Goal: Task Accomplishment & Management: Use online tool/utility

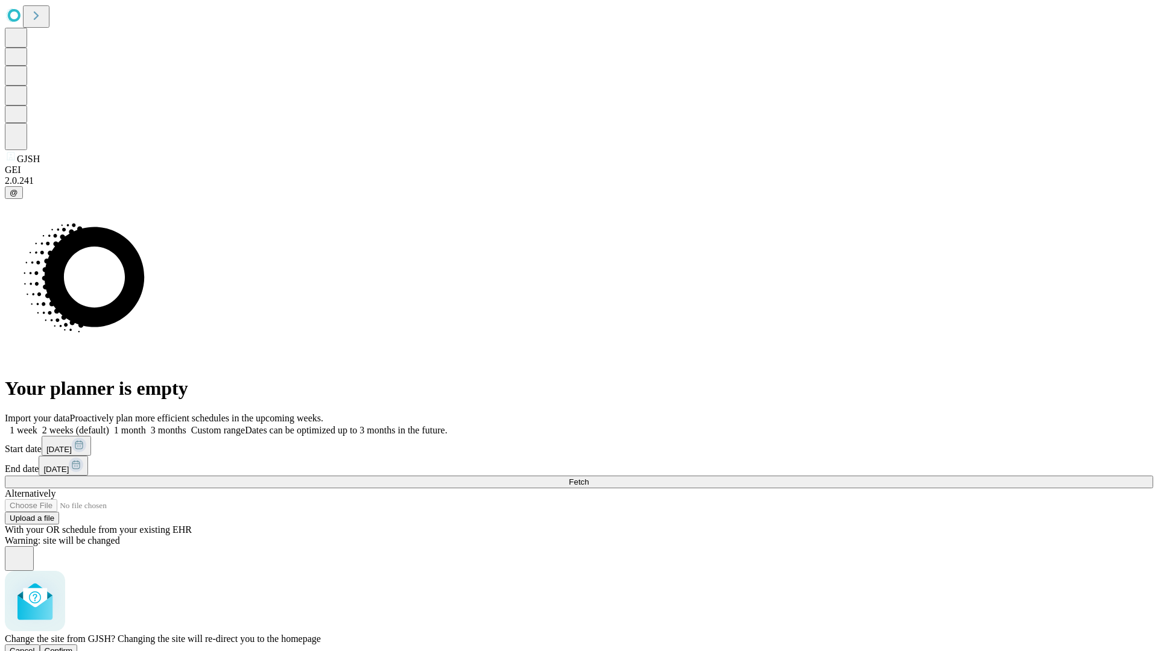
click at [73, 647] on span "Confirm" at bounding box center [59, 651] width 28 height 9
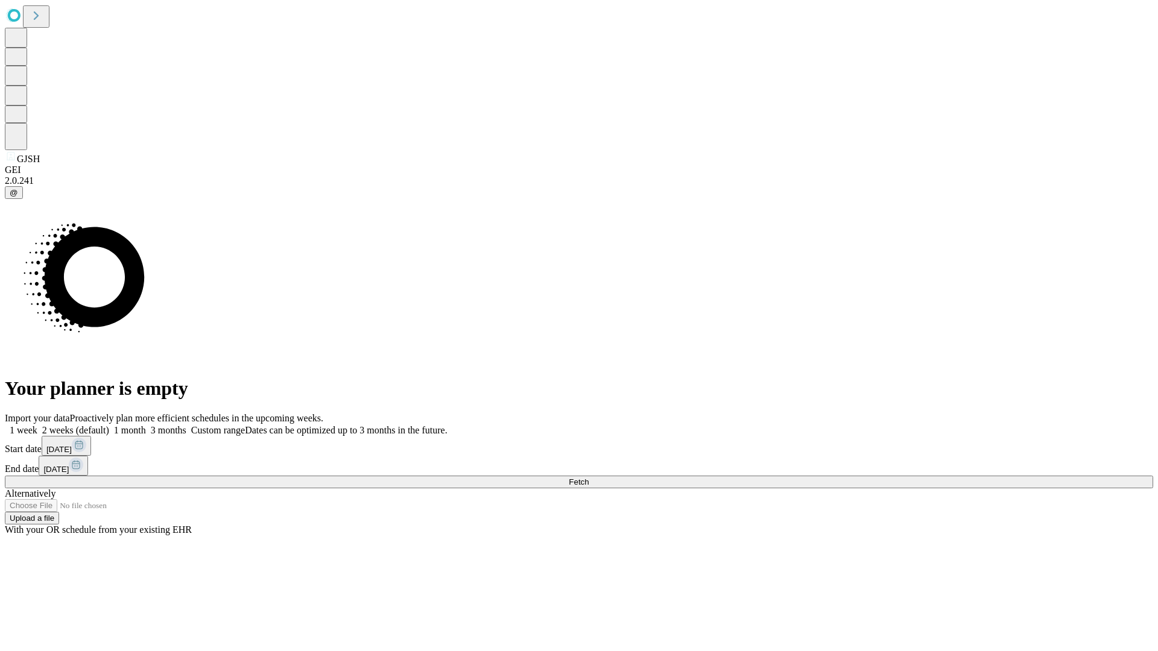
click at [146, 425] on label "1 month" at bounding box center [127, 430] width 37 height 10
click at [589, 478] on span "Fetch" at bounding box center [579, 482] width 20 height 9
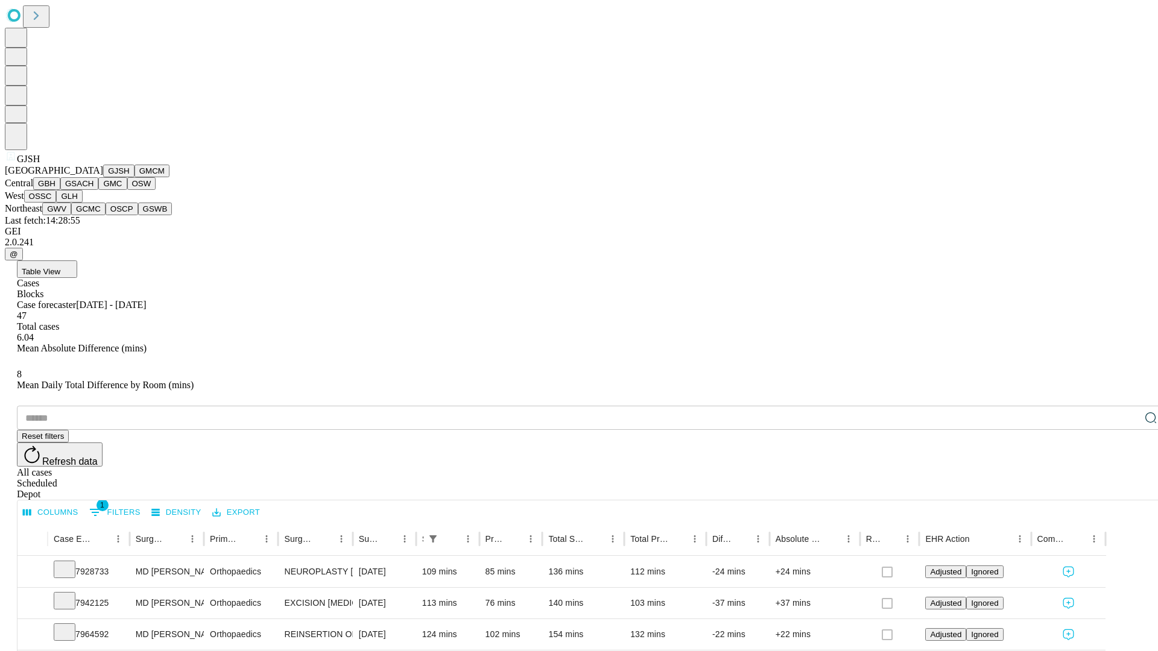
click at [135, 177] on button "GMCM" at bounding box center [152, 171] width 35 height 13
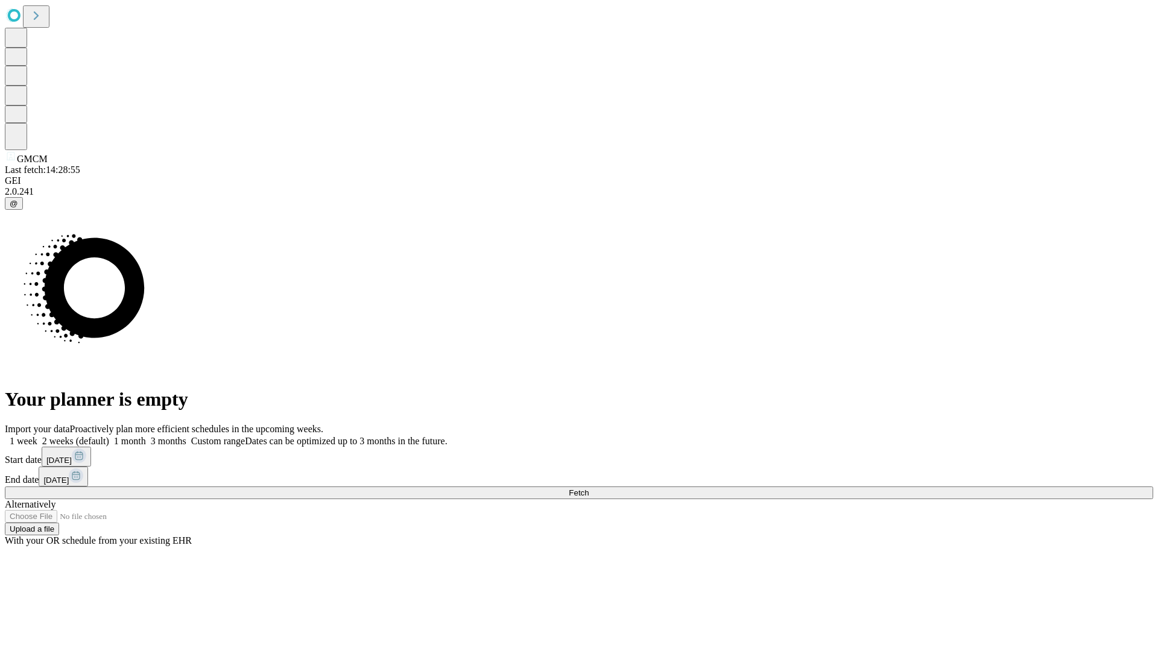
click at [146, 436] on label "1 month" at bounding box center [127, 441] width 37 height 10
click at [589, 489] on span "Fetch" at bounding box center [579, 493] width 20 height 9
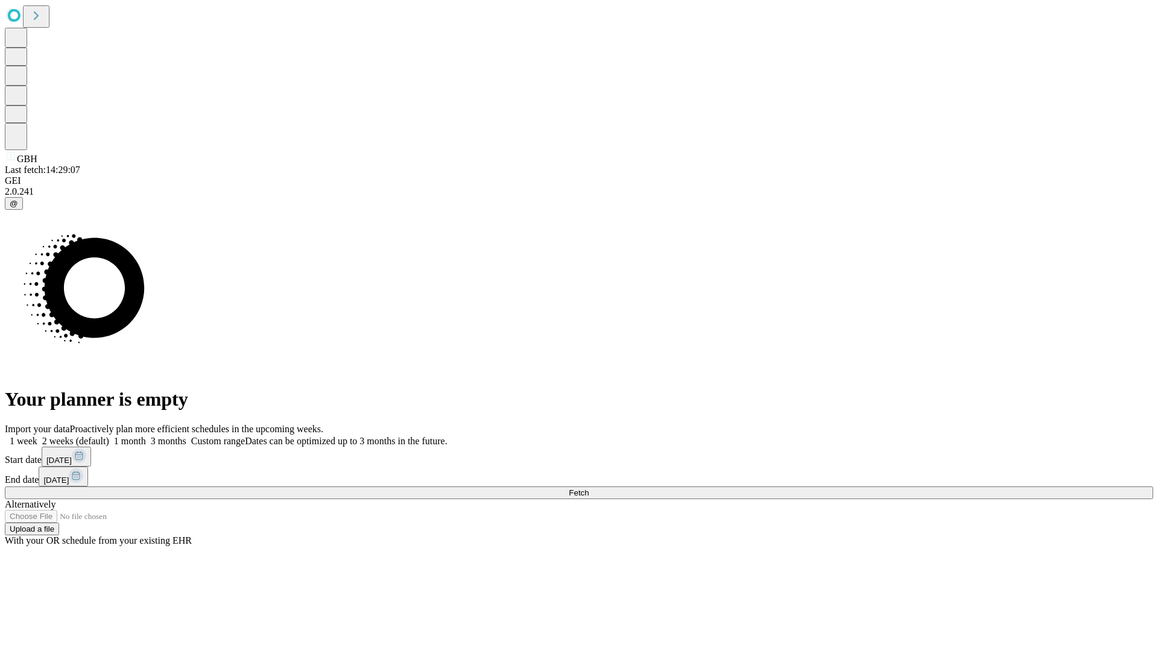
click at [146, 436] on label "1 month" at bounding box center [127, 441] width 37 height 10
click at [589, 489] on span "Fetch" at bounding box center [579, 493] width 20 height 9
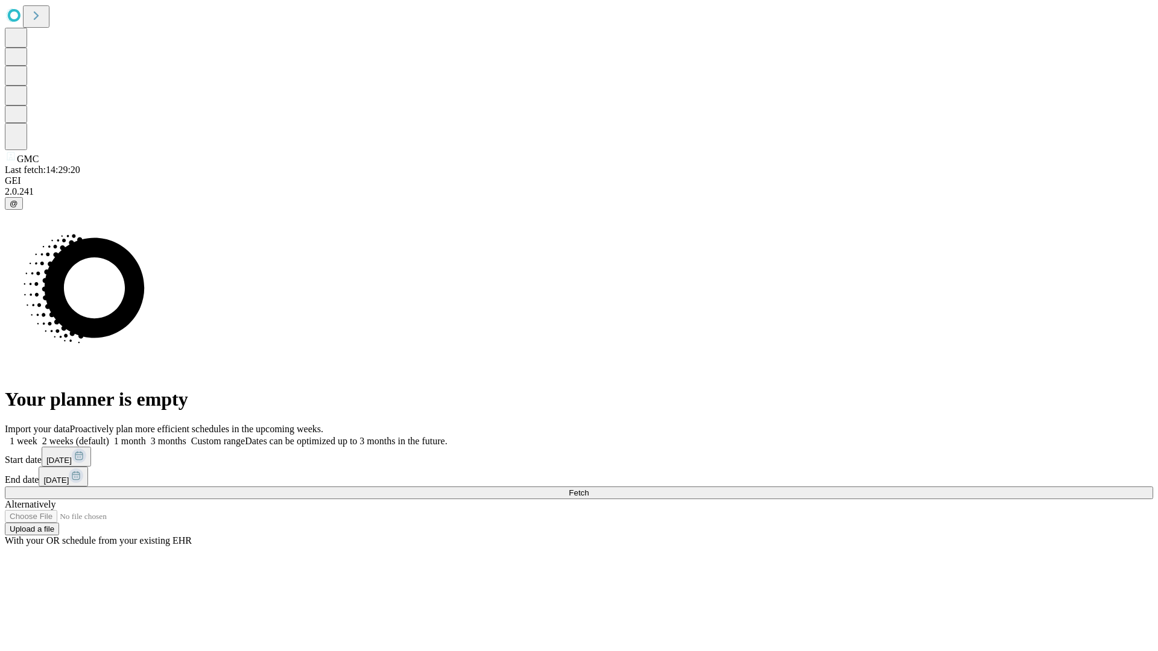
click at [146, 436] on label "1 month" at bounding box center [127, 441] width 37 height 10
click at [589, 489] on span "Fetch" at bounding box center [579, 493] width 20 height 9
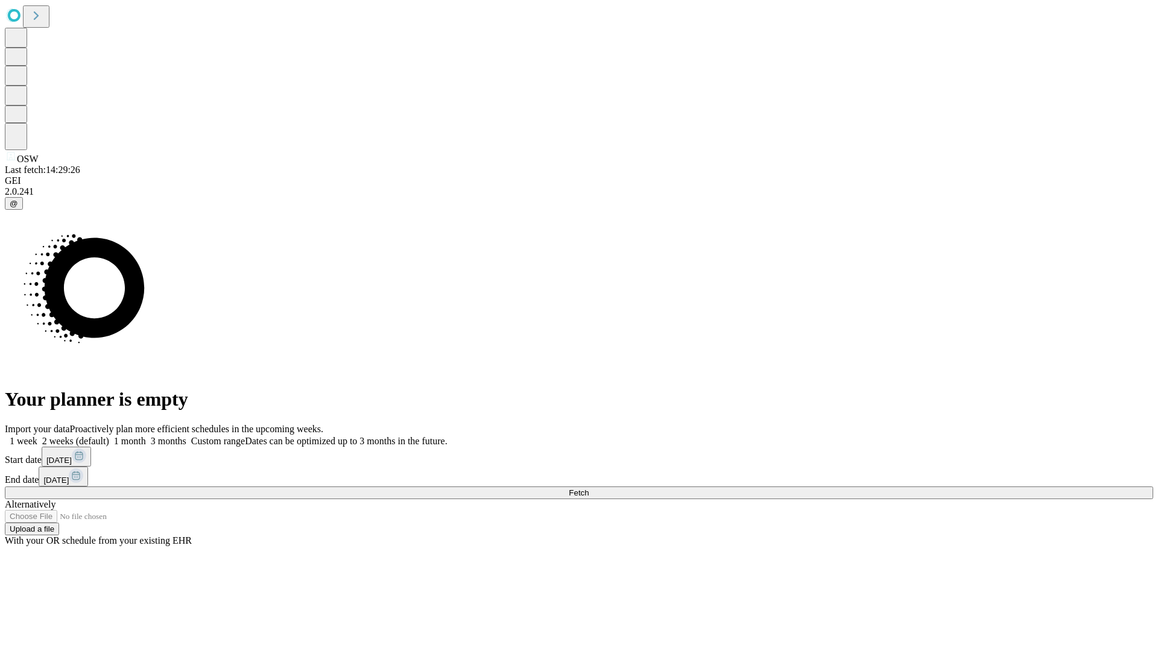
click at [146, 436] on label "1 month" at bounding box center [127, 441] width 37 height 10
click at [589, 489] on span "Fetch" at bounding box center [579, 493] width 20 height 9
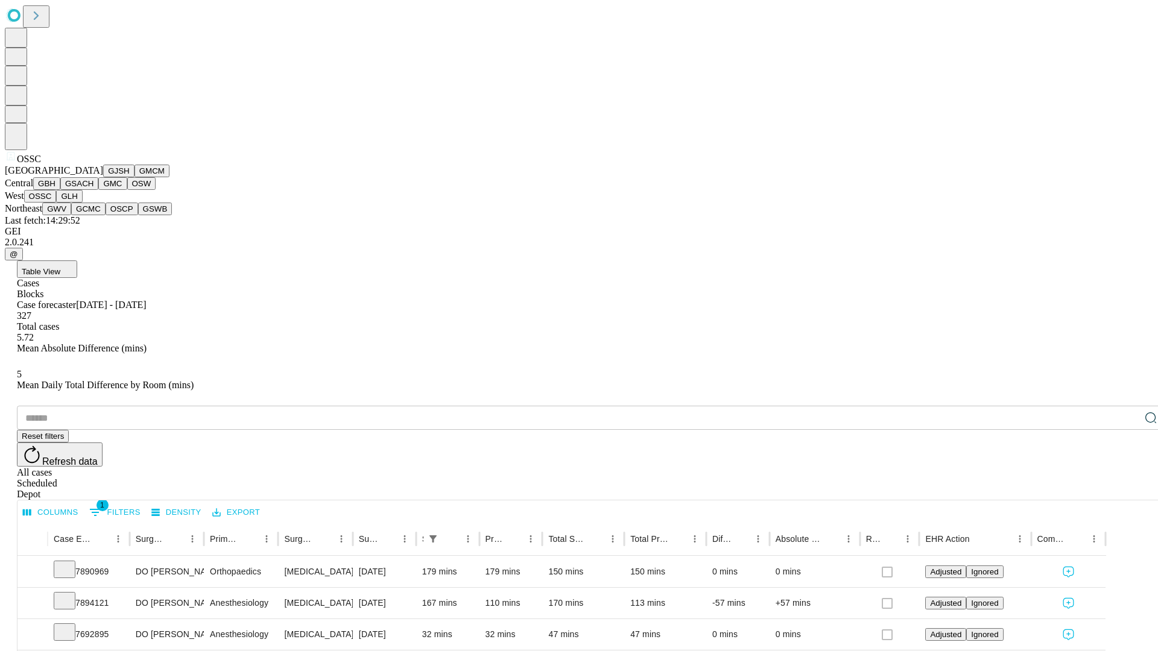
click at [82, 203] on button "GLH" at bounding box center [69, 196] width 26 height 13
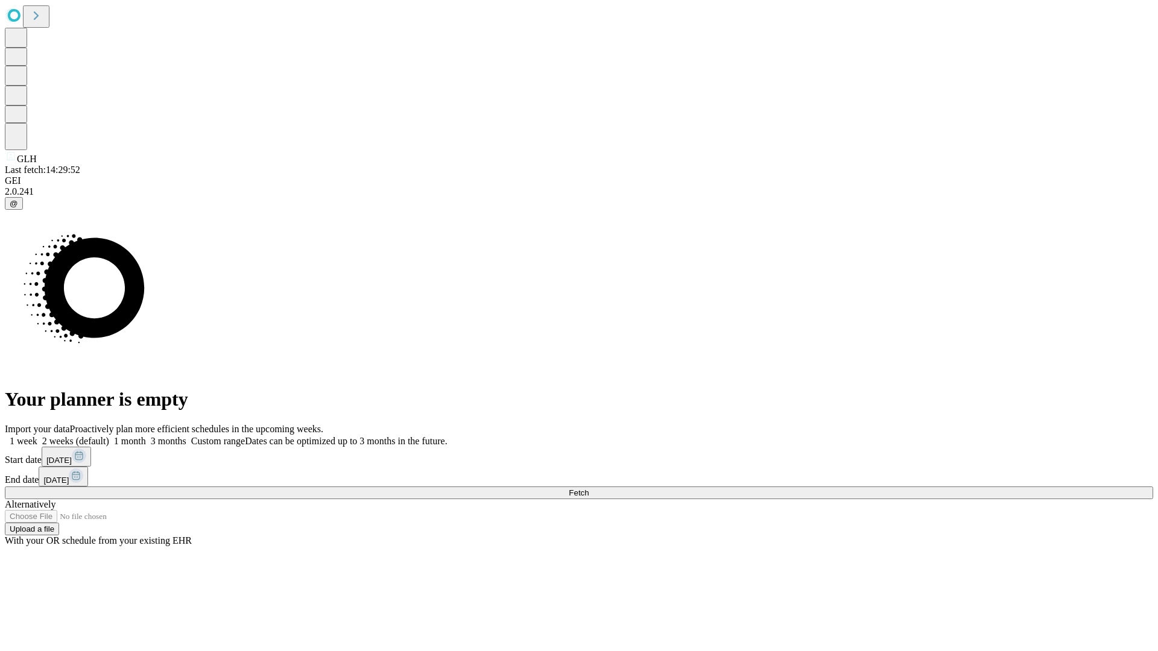
click at [146, 436] on label "1 month" at bounding box center [127, 441] width 37 height 10
click at [589, 489] on span "Fetch" at bounding box center [579, 493] width 20 height 9
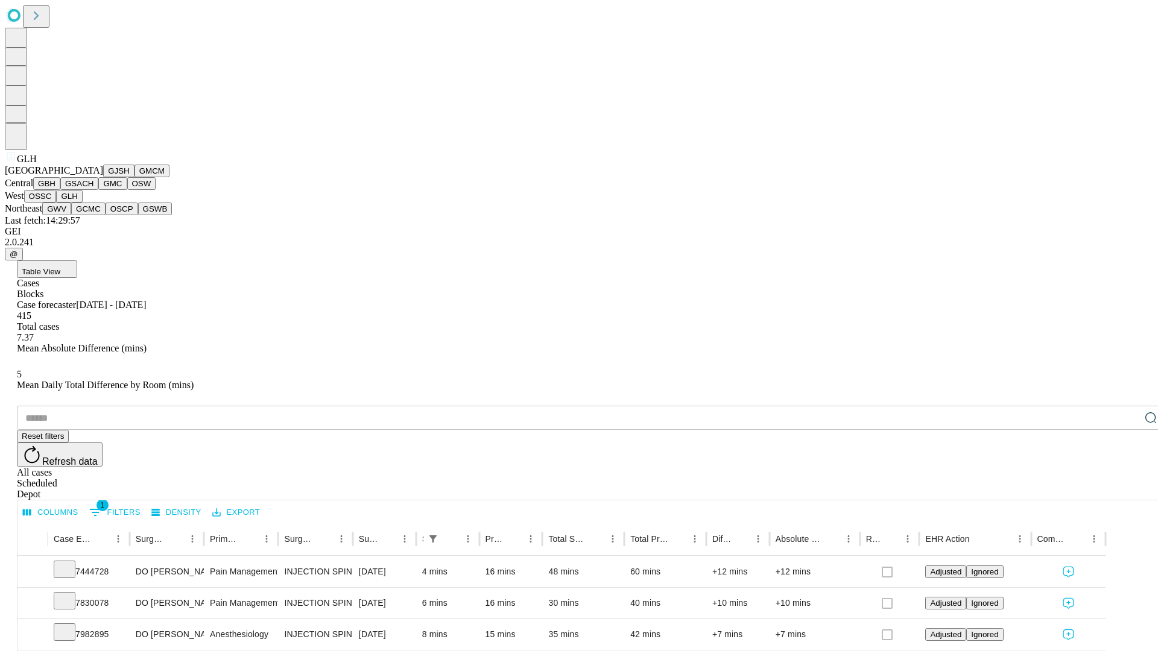
click at [71, 215] on button "GWV" at bounding box center [56, 209] width 29 height 13
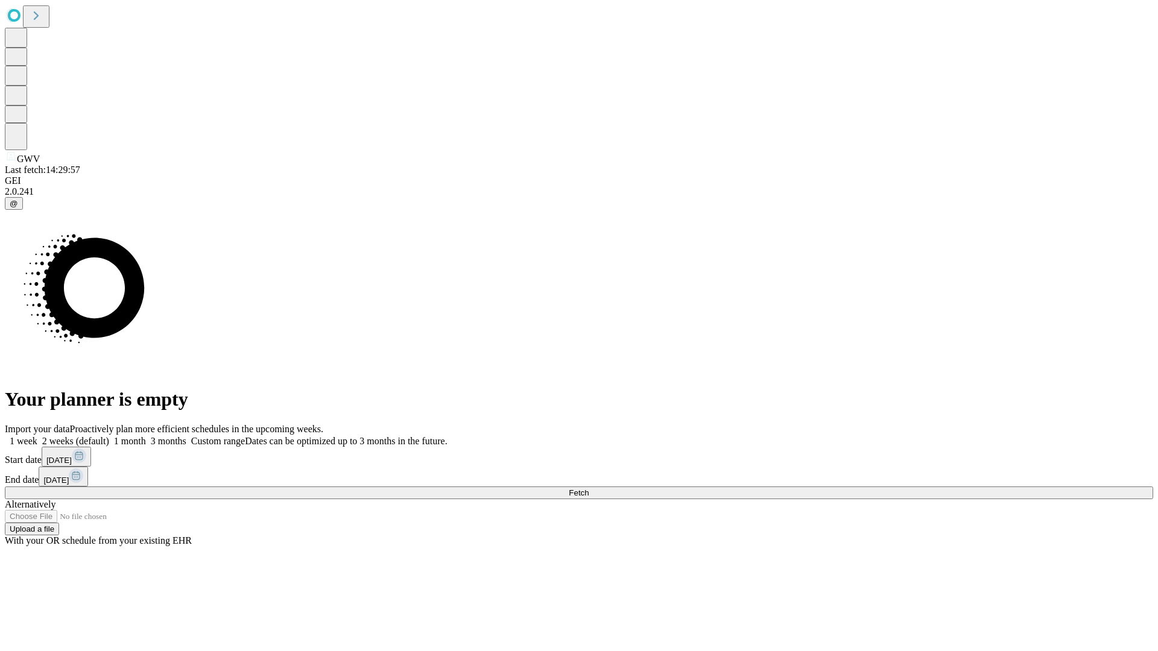
click at [589, 489] on span "Fetch" at bounding box center [579, 493] width 20 height 9
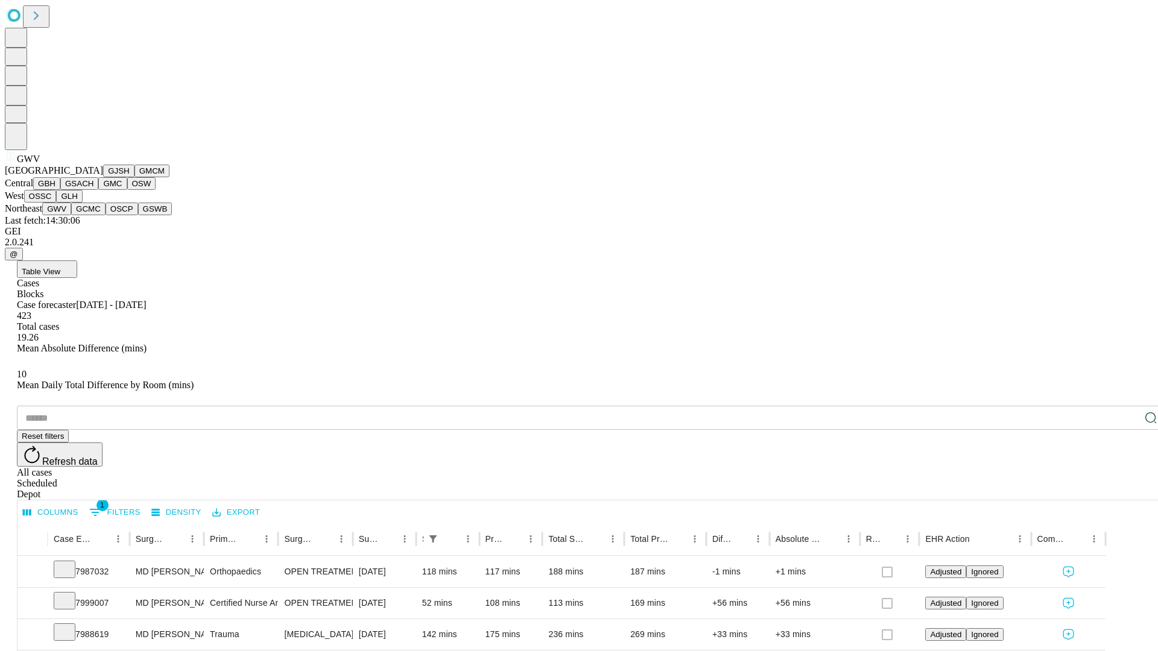
click at [94, 215] on button "GCMC" at bounding box center [88, 209] width 34 height 13
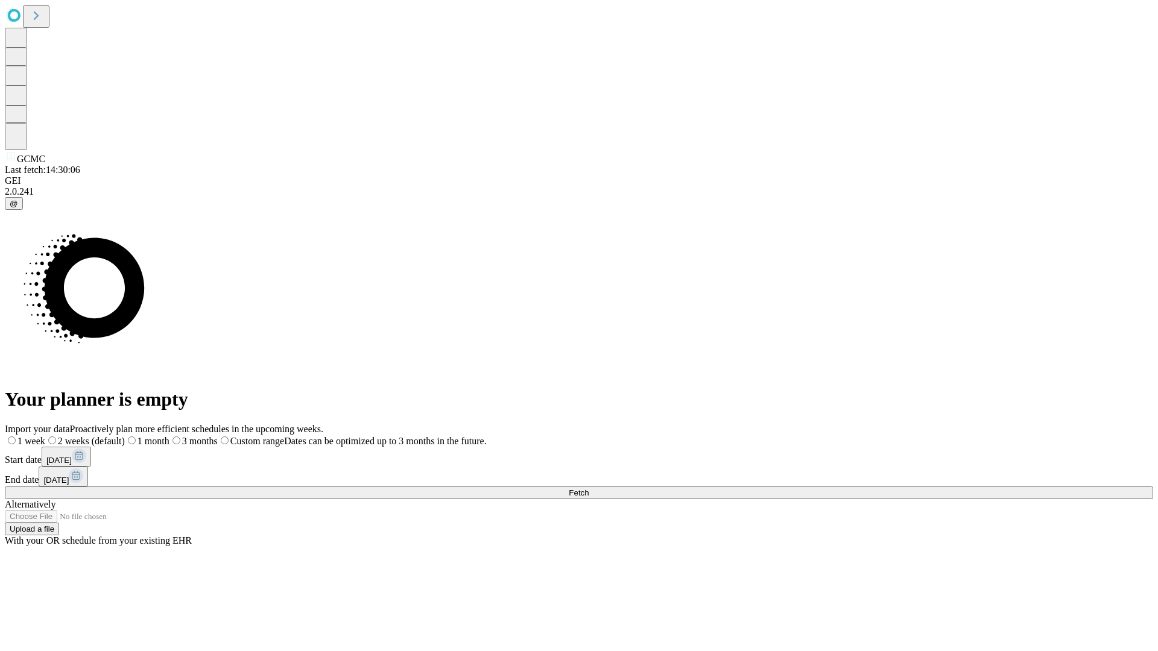
click at [170, 436] on label "1 month" at bounding box center [147, 441] width 45 height 10
click at [589, 489] on span "Fetch" at bounding box center [579, 493] width 20 height 9
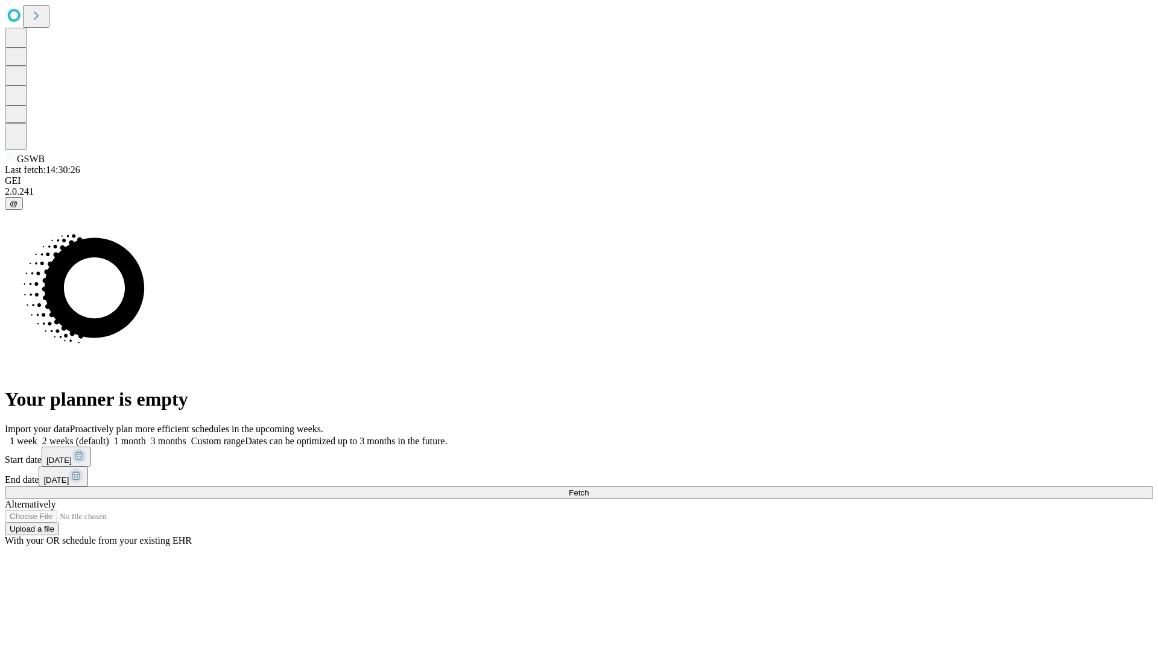
click at [146, 436] on label "1 month" at bounding box center [127, 441] width 37 height 10
click at [589, 489] on span "Fetch" at bounding box center [579, 493] width 20 height 9
